Goal: Check status: Check status

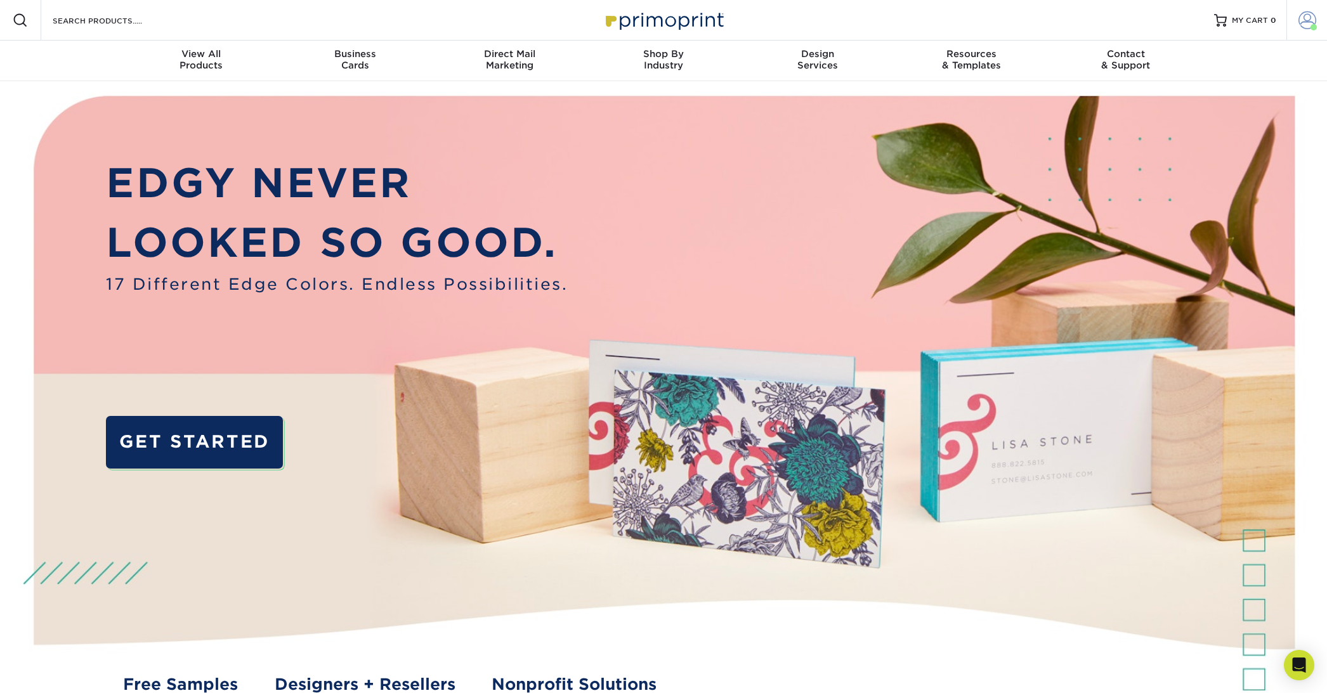
click at [1309, 17] on span at bounding box center [1308, 20] width 18 height 18
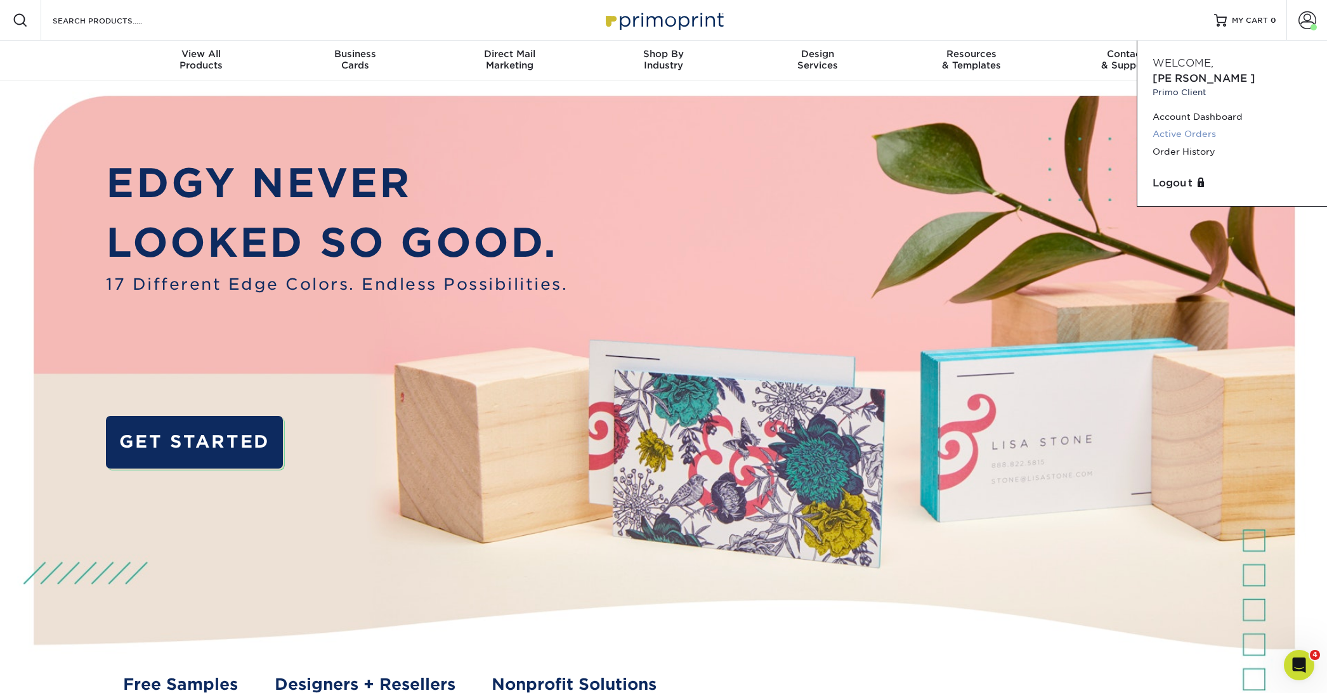
click at [1198, 126] on link "Active Orders" at bounding box center [1232, 134] width 159 height 17
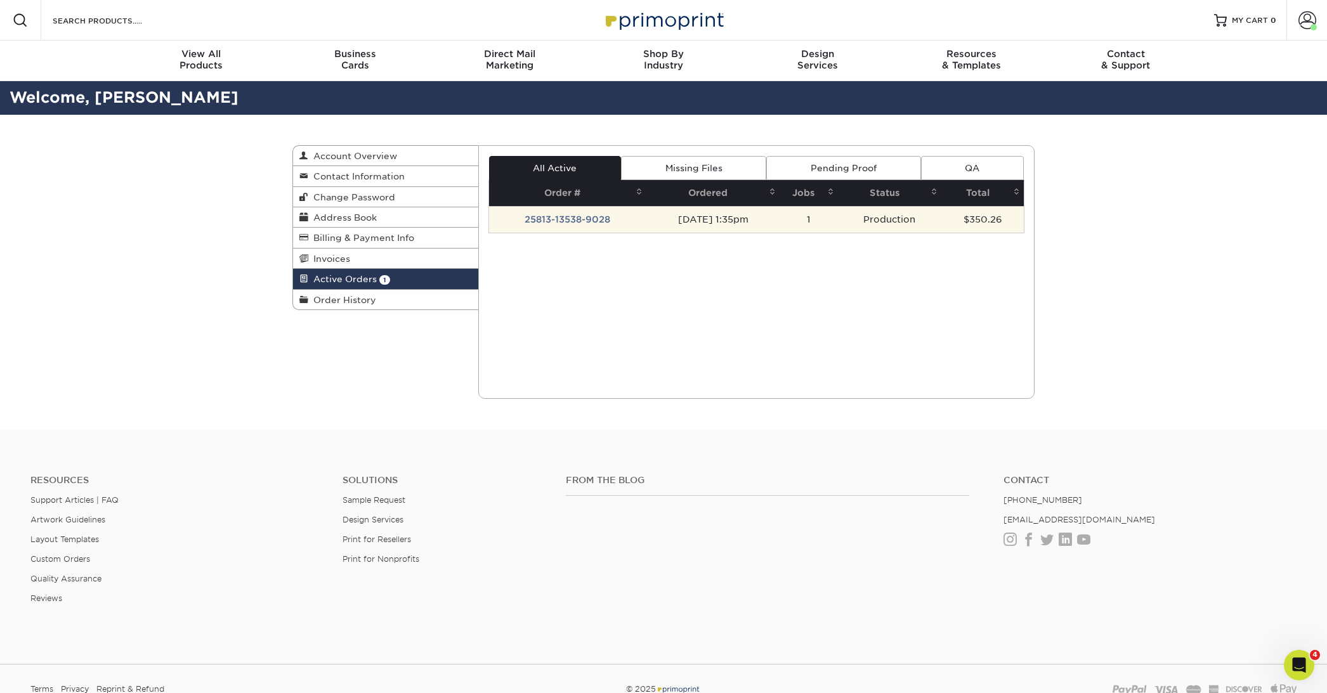
click at [886, 214] on td "Production" at bounding box center [890, 219] width 104 height 27
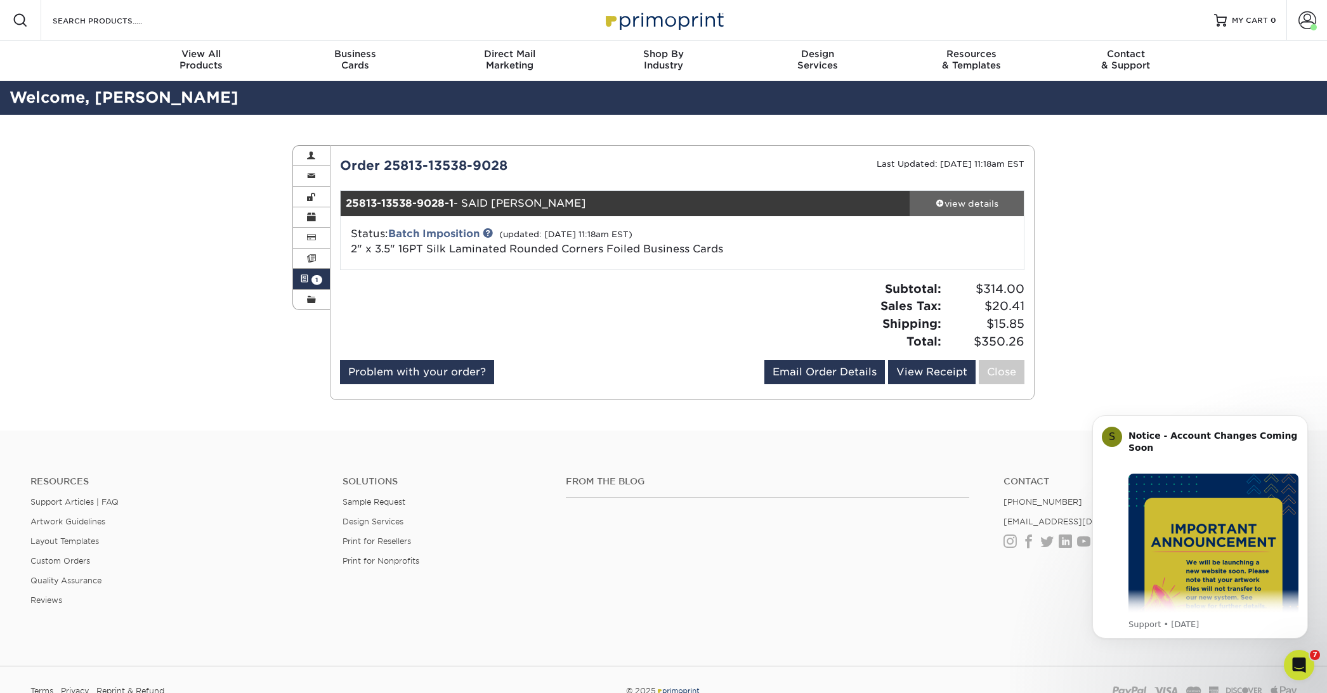
click at [971, 199] on div "view details" at bounding box center [967, 203] width 114 height 13
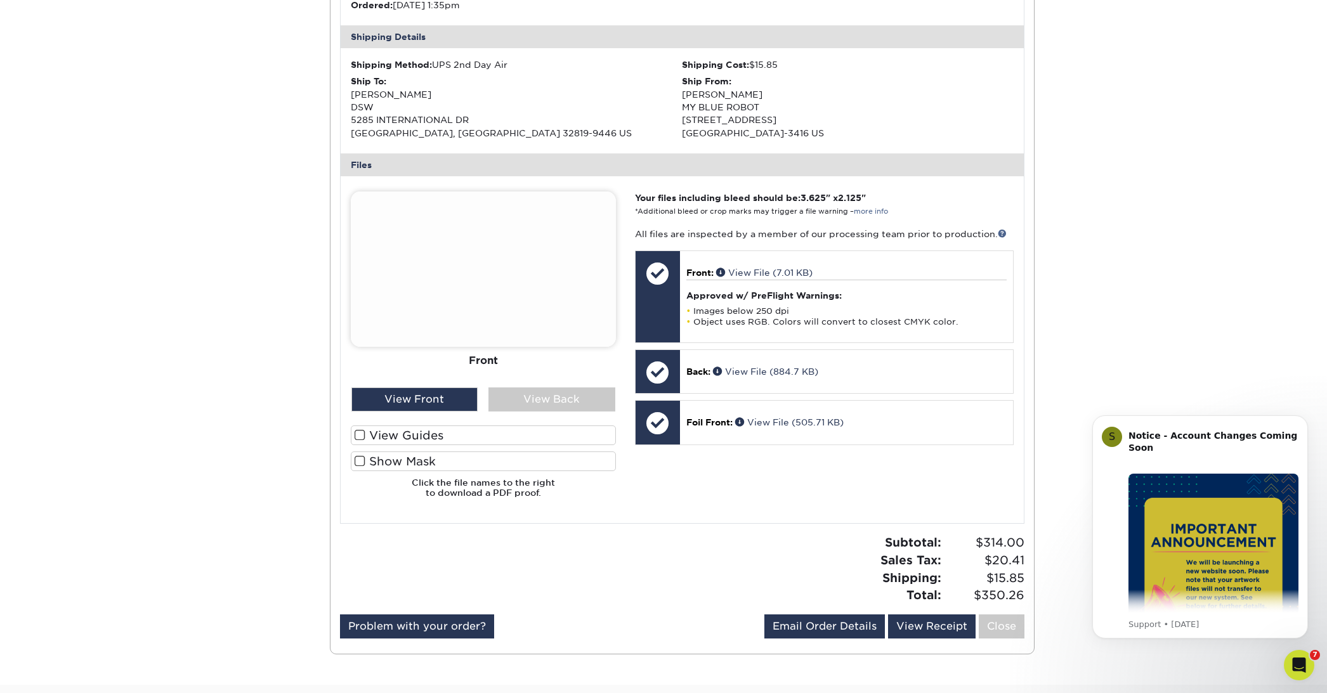
scroll to position [409, 0]
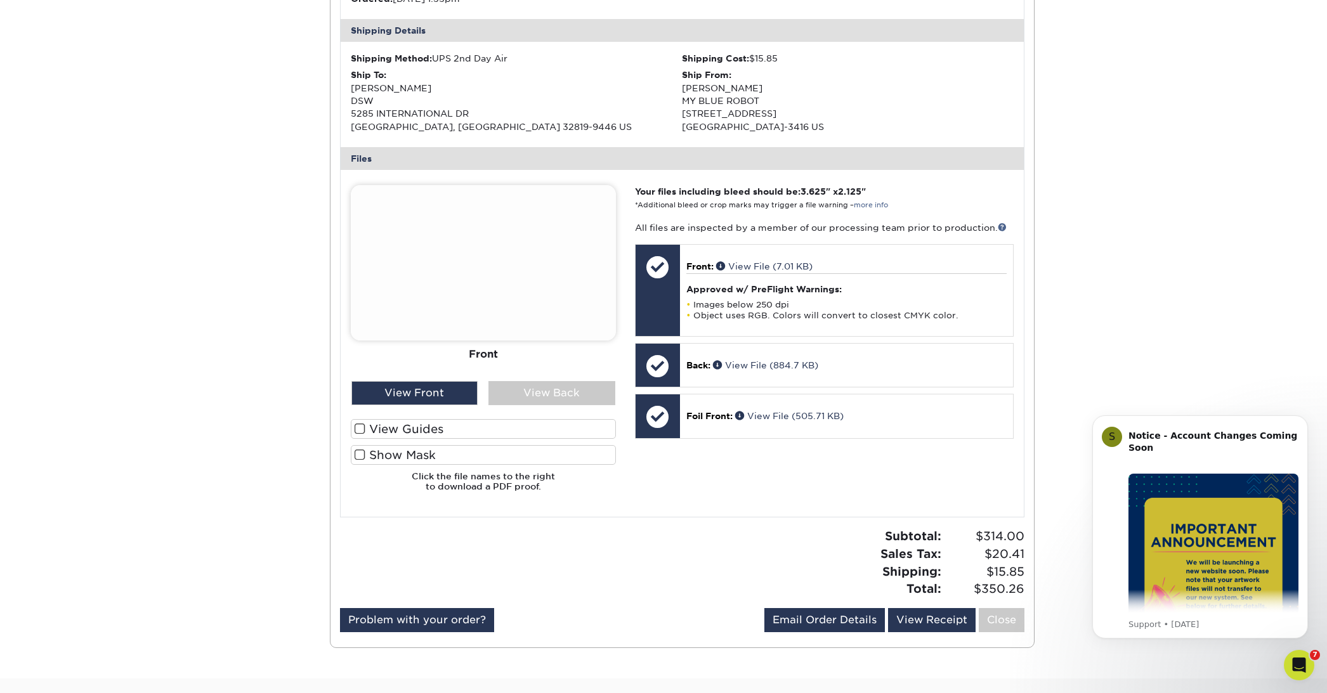
click at [358, 423] on span at bounding box center [360, 429] width 11 height 12
click at [0, 0] on input "View Guides" at bounding box center [0, 0] width 0 height 0
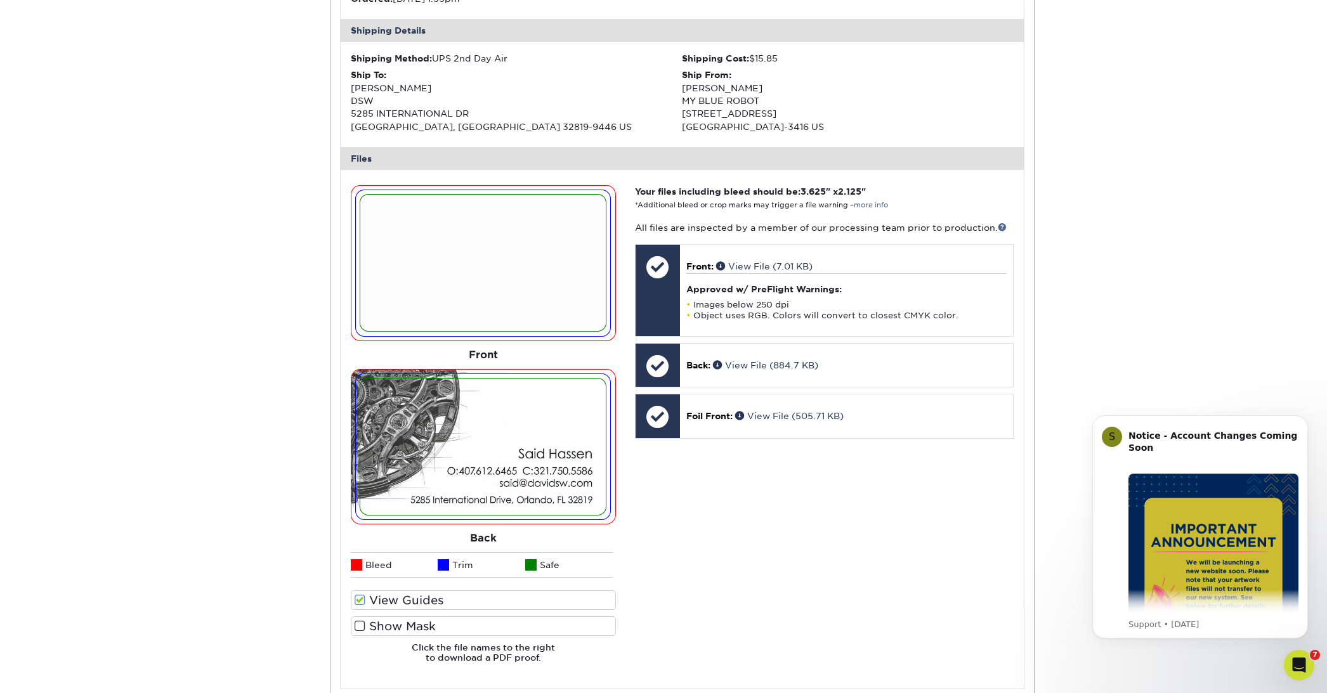
click at [358, 623] on span at bounding box center [360, 626] width 11 height 12
click at [0, 0] on input "Show Mask" at bounding box center [0, 0] width 0 height 0
click at [358, 623] on span at bounding box center [360, 626] width 11 height 12
click at [0, 0] on input "Show Mask" at bounding box center [0, 0] width 0 height 0
drag, startPoint x: 360, startPoint y: 619, endPoint x: 395, endPoint y: 621, distance: 34.9
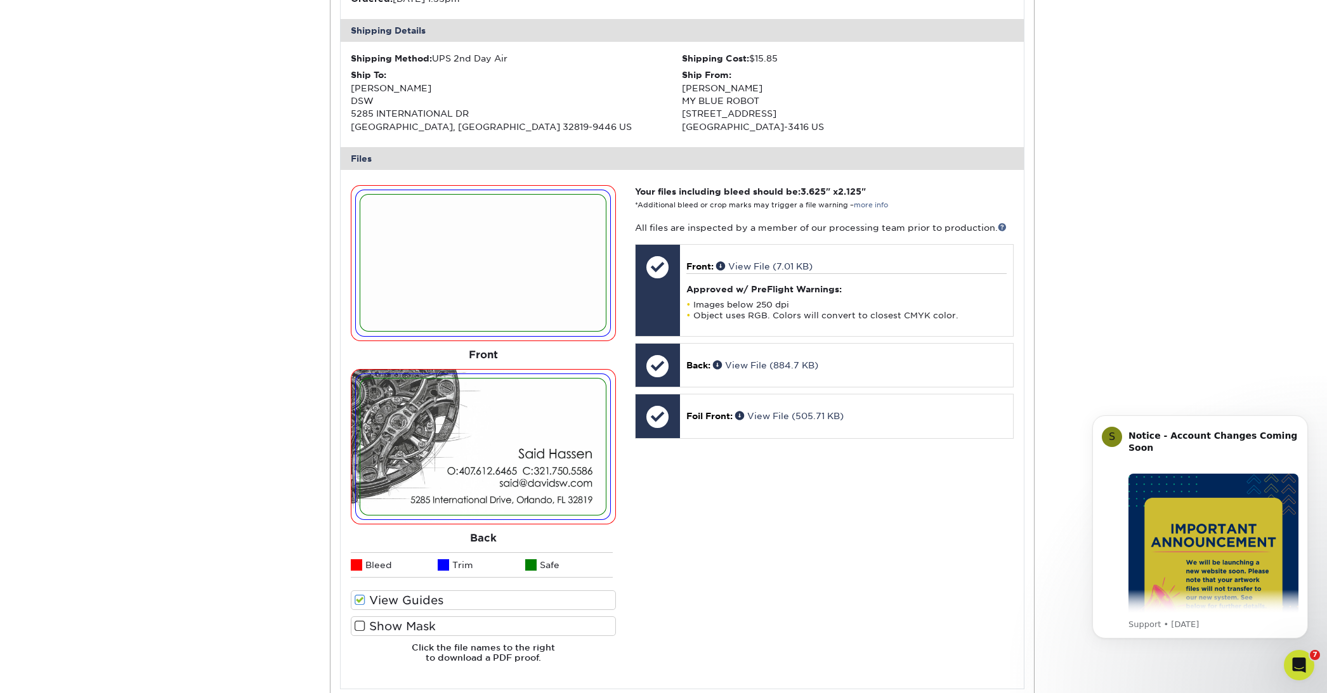
click at [360, 620] on span at bounding box center [360, 626] width 11 height 12
click at [0, 0] on input "Show Mask" at bounding box center [0, 0] width 0 height 0
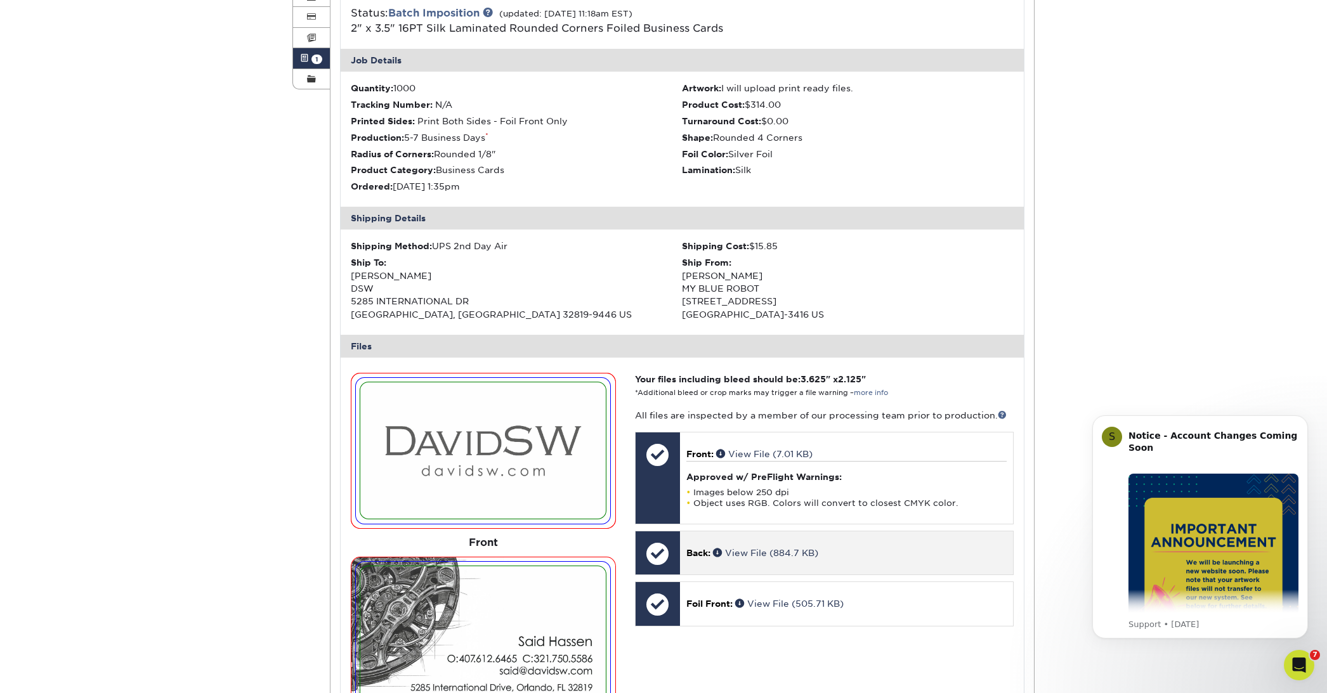
scroll to position [220, 0]
click at [533, 442] on img at bounding box center [483, 451] width 246 height 136
